Goal: Information Seeking & Learning: Learn about a topic

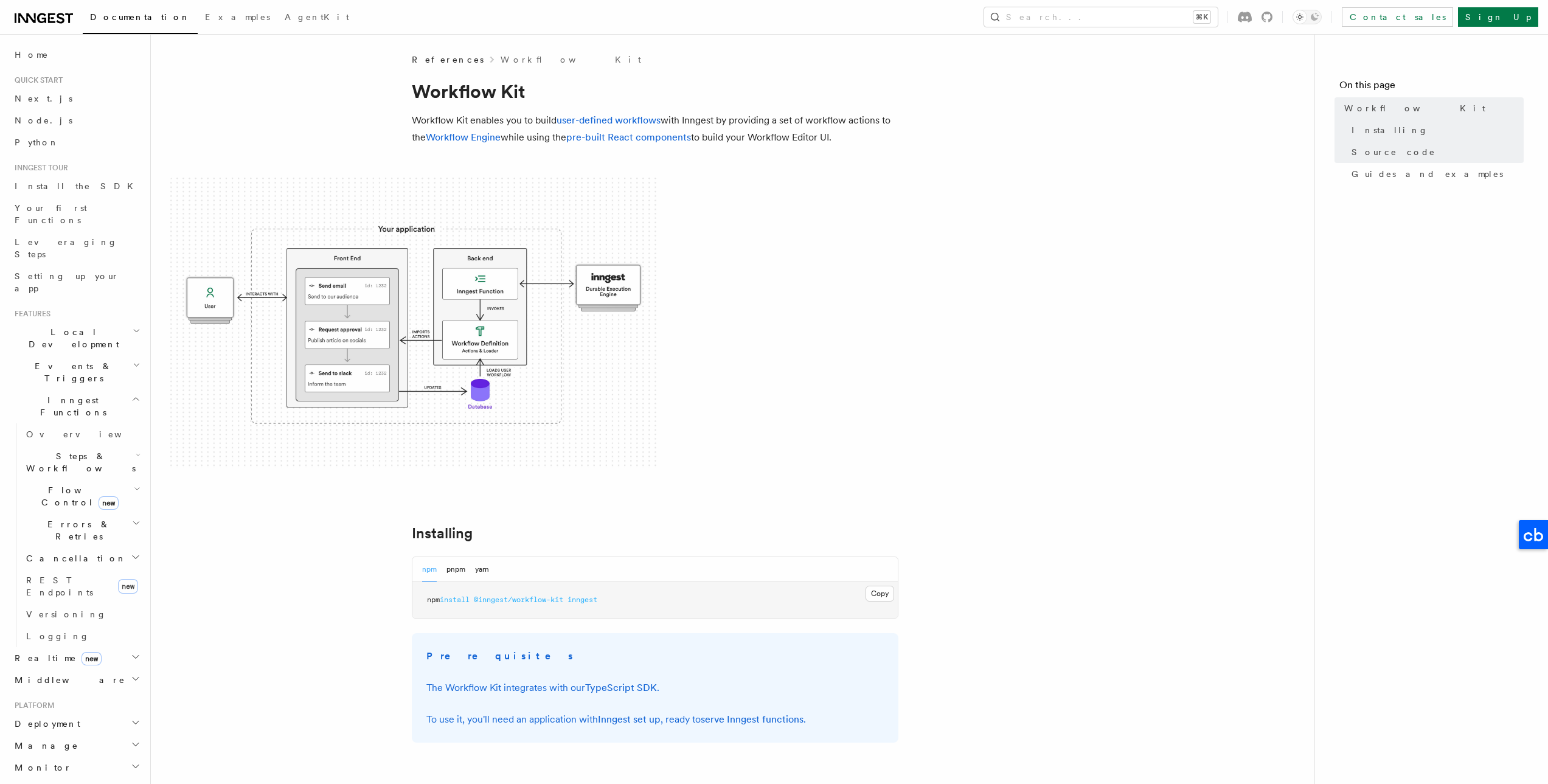
click at [29, 13] on icon at bounding box center [43, 18] width 58 height 14
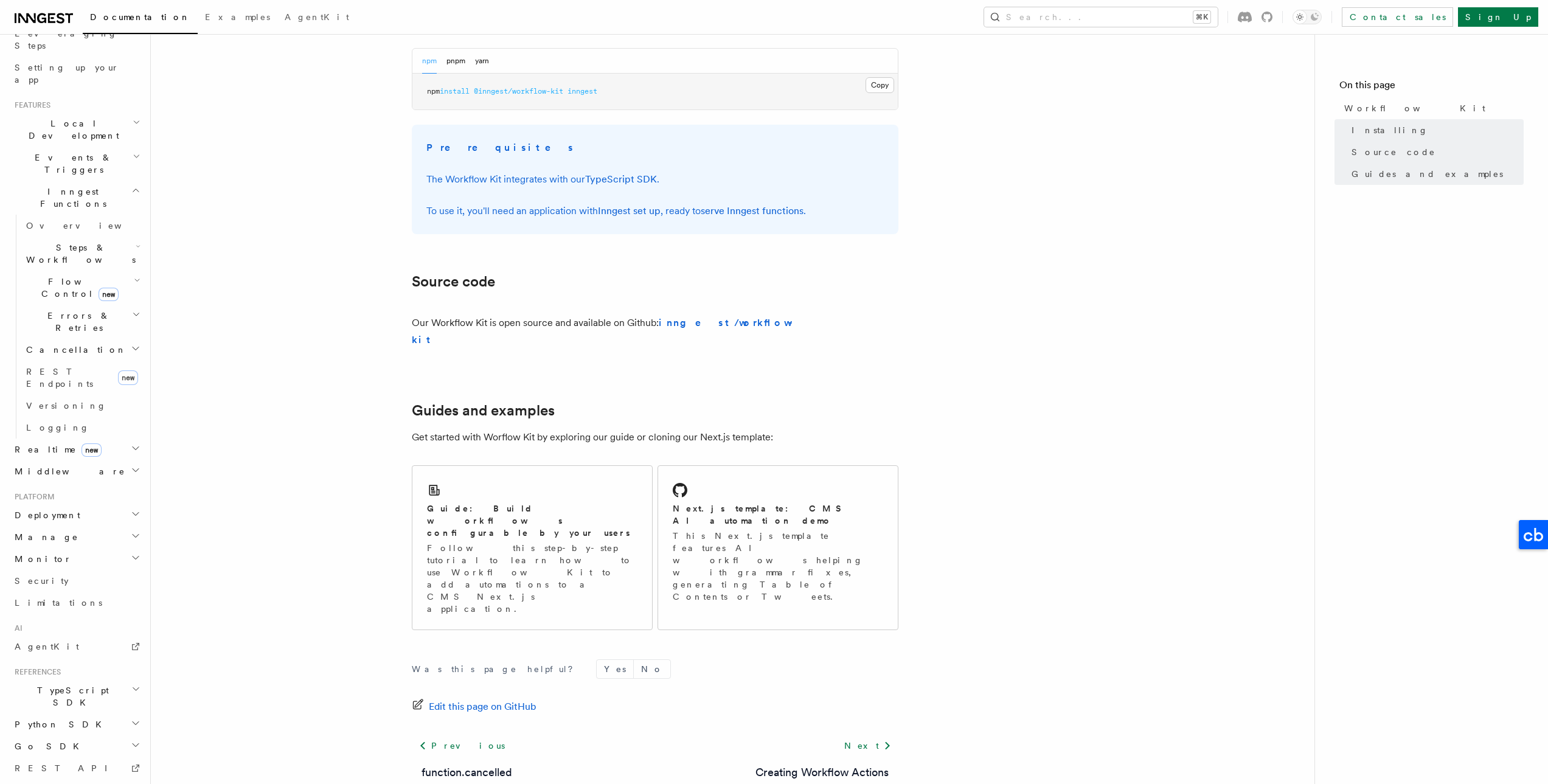
scroll to position [323, 0]
click at [80, 748] on span "Creating Workflow Actions" at bounding box center [79, 765] width 106 height 34
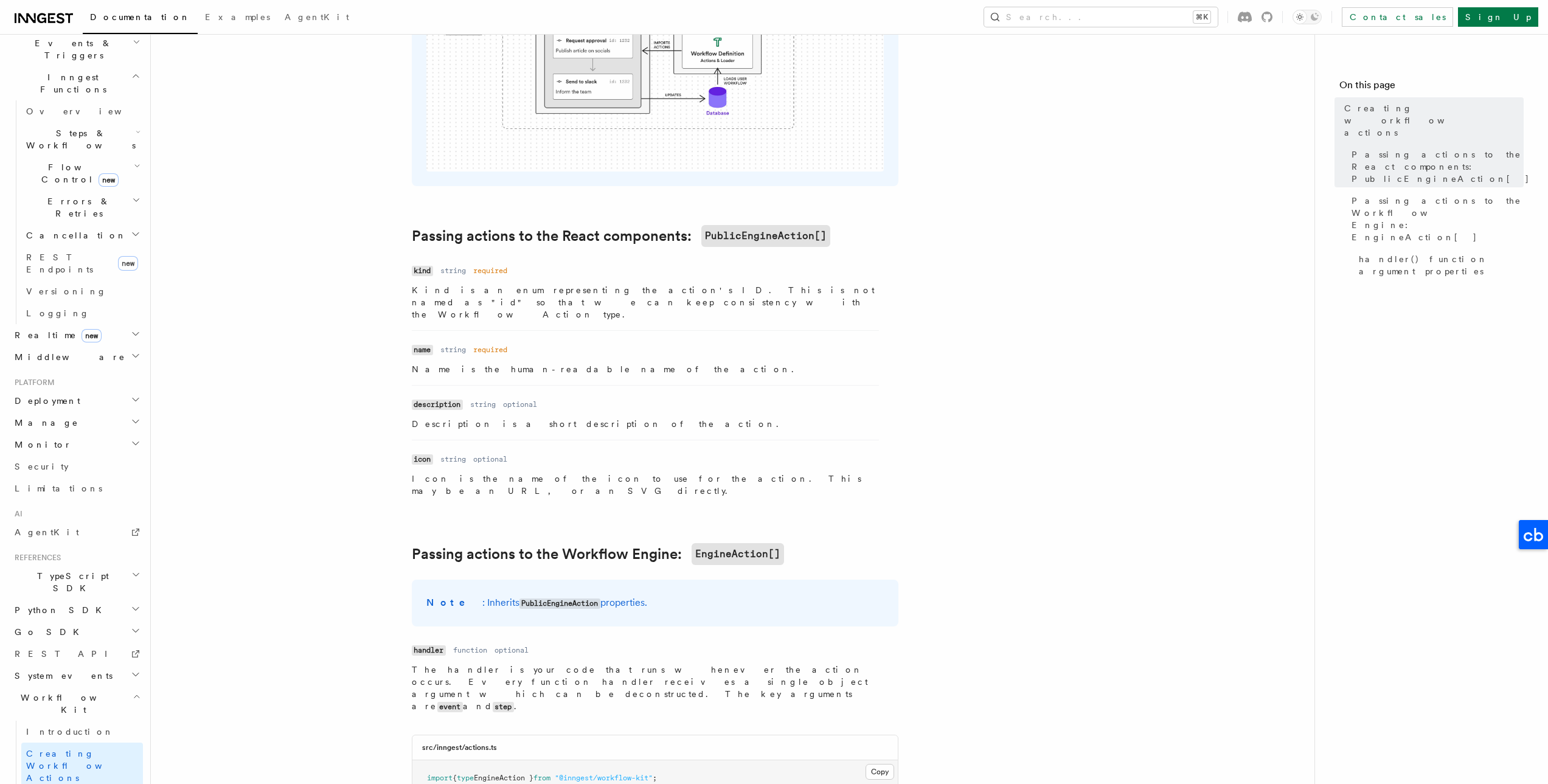
scroll to position [681, 0]
